Goal: Information Seeking & Learning: Learn about a topic

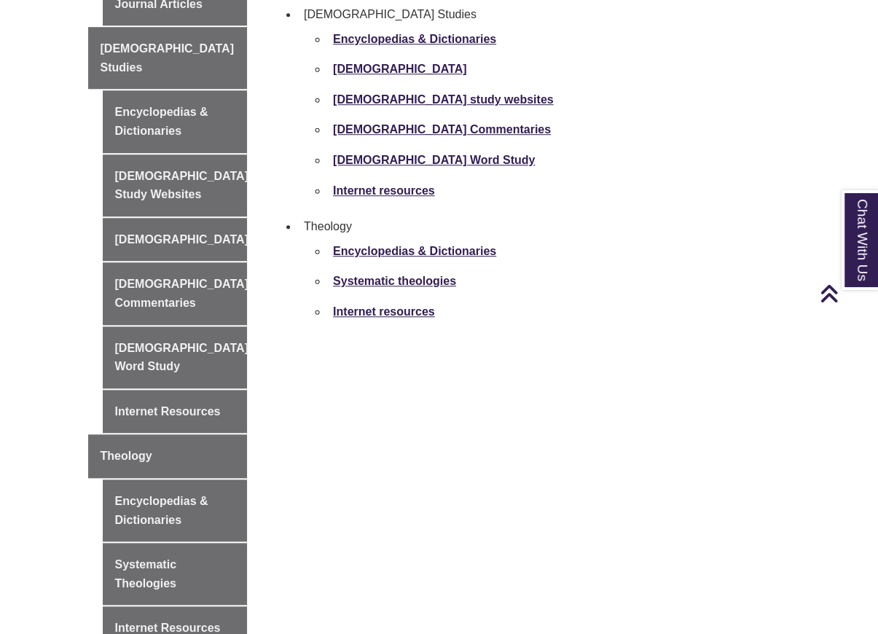
scroll to position [656, 0]
click at [179, 606] on link "Internet Resources" at bounding box center [175, 628] width 145 height 44
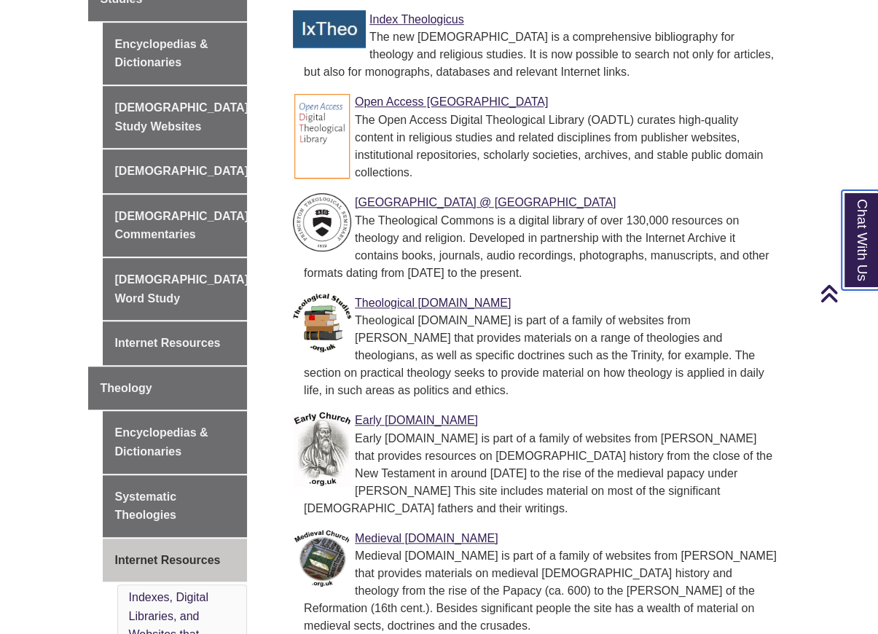
scroll to position [654, 0]
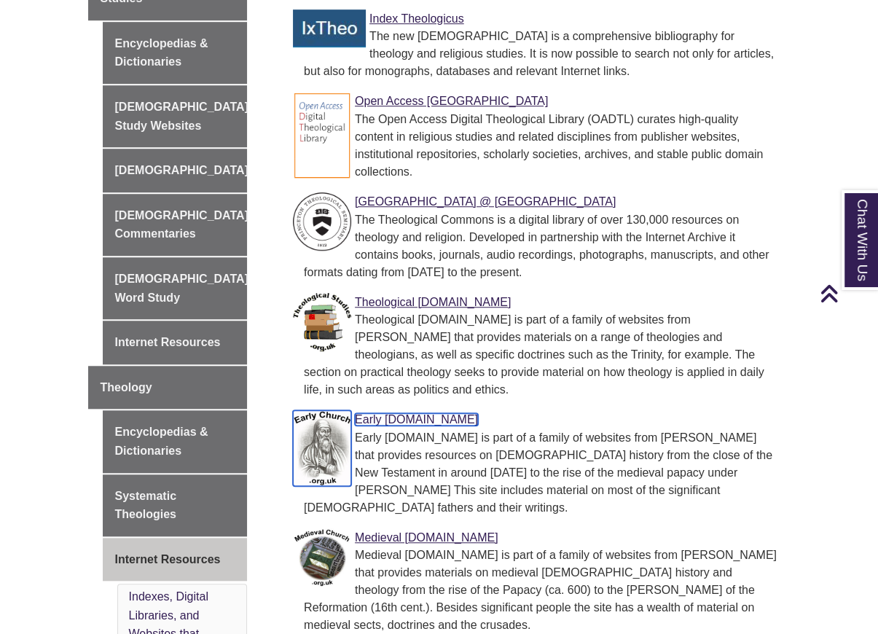
click at [412, 413] on link "Early [DOMAIN_NAME]" at bounding box center [416, 419] width 123 height 12
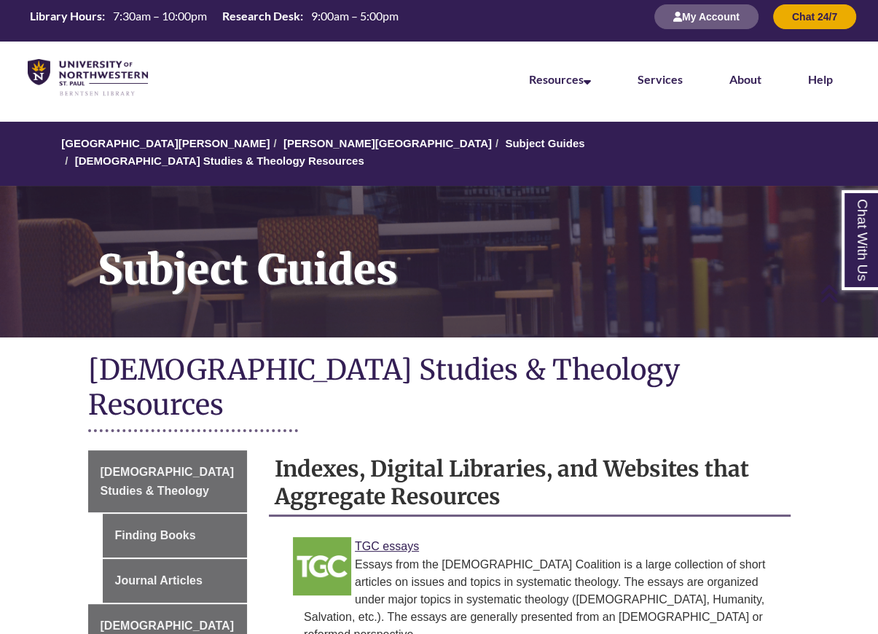
scroll to position [0, 0]
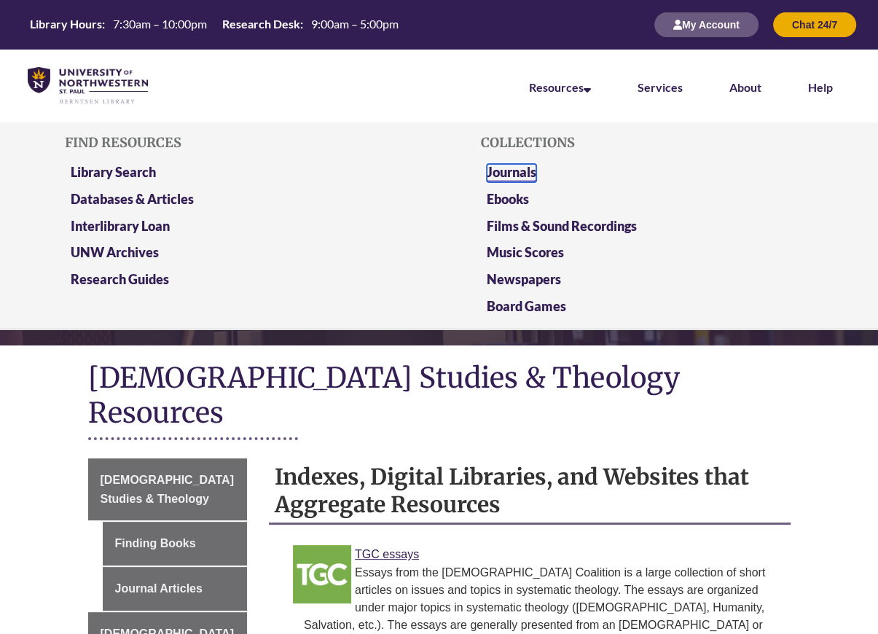
click at [506, 173] on link "Journals" at bounding box center [512, 173] width 50 height 18
